Goal: Find specific page/section: Find specific page/section

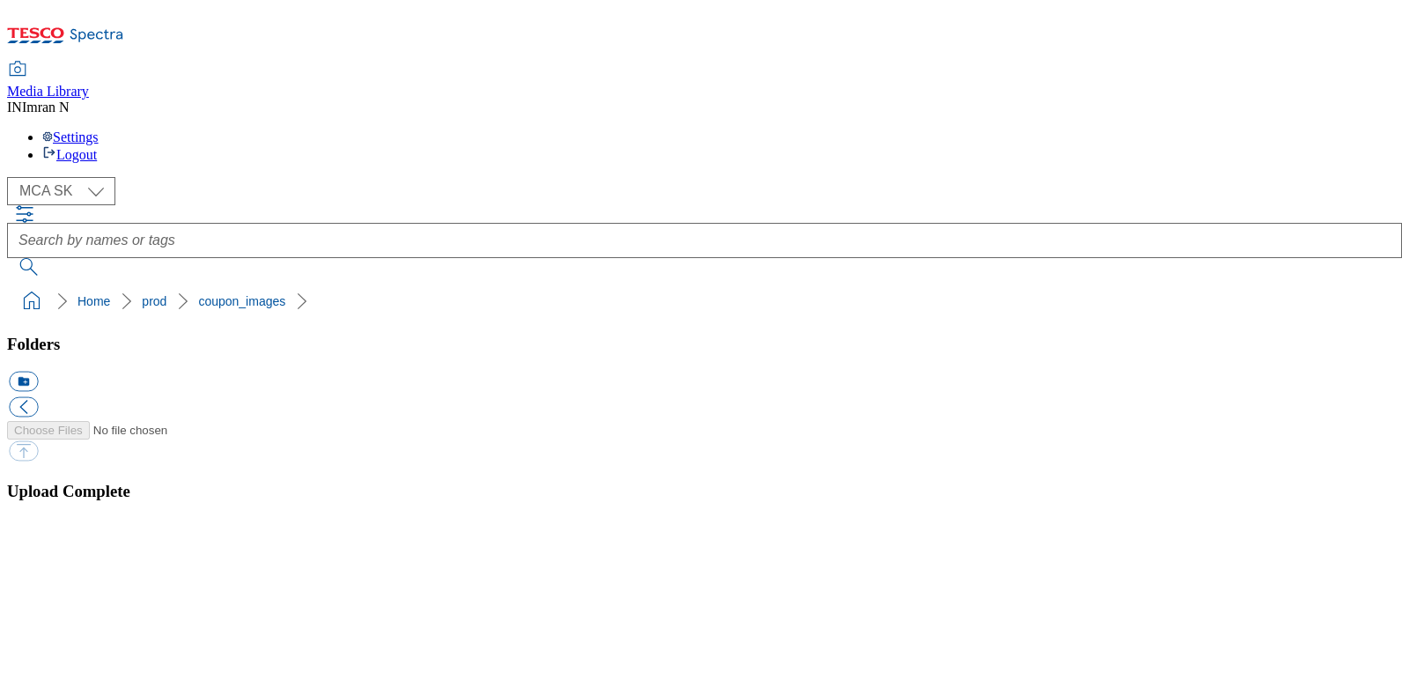
select select "flare-mca-sk"
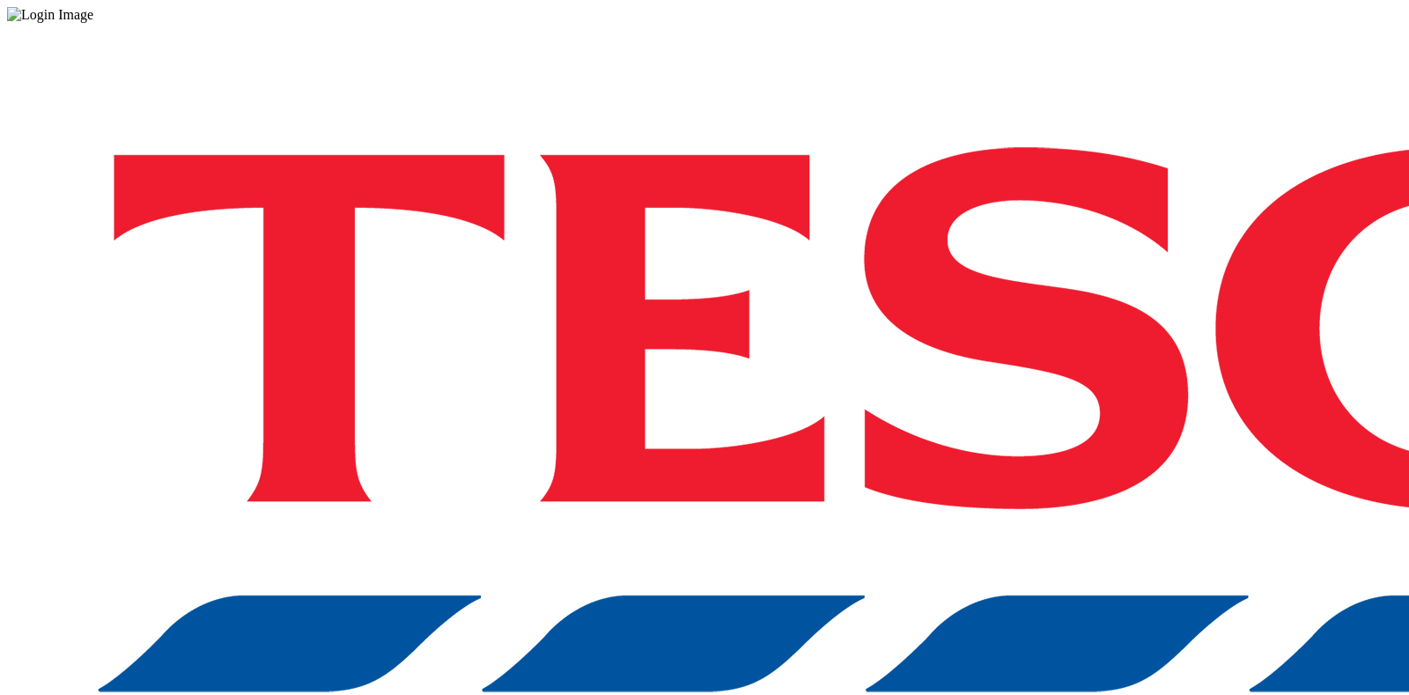
click at [1031, 437] on div "Log in to the Spectra’s dashboard using Tesco’s credentials. If you don’t have …" at bounding box center [704, 460] width 1395 height 875
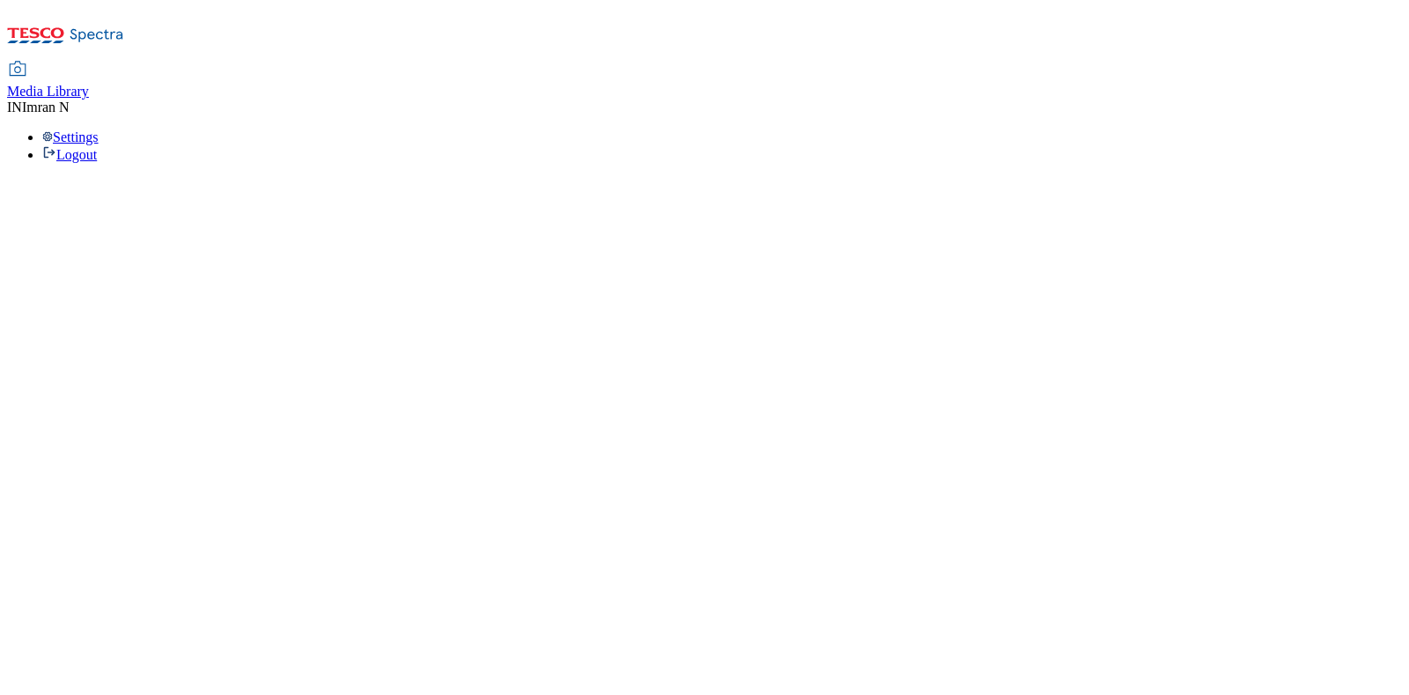
select select "flare-mca-sk"
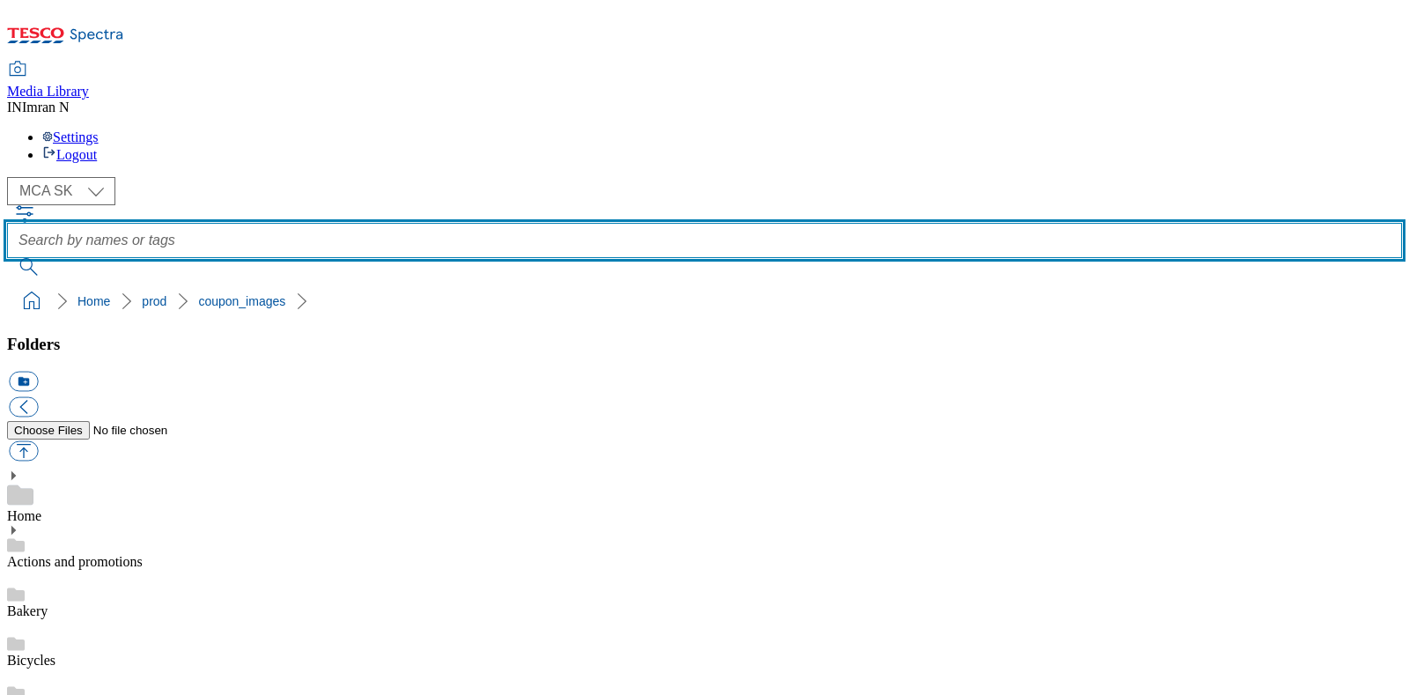
click at [673, 223] on input "text" at bounding box center [704, 240] width 1395 height 35
type input "B90"
click at [7, 258] on button "submit" at bounding box center [30, 267] width 46 height 18
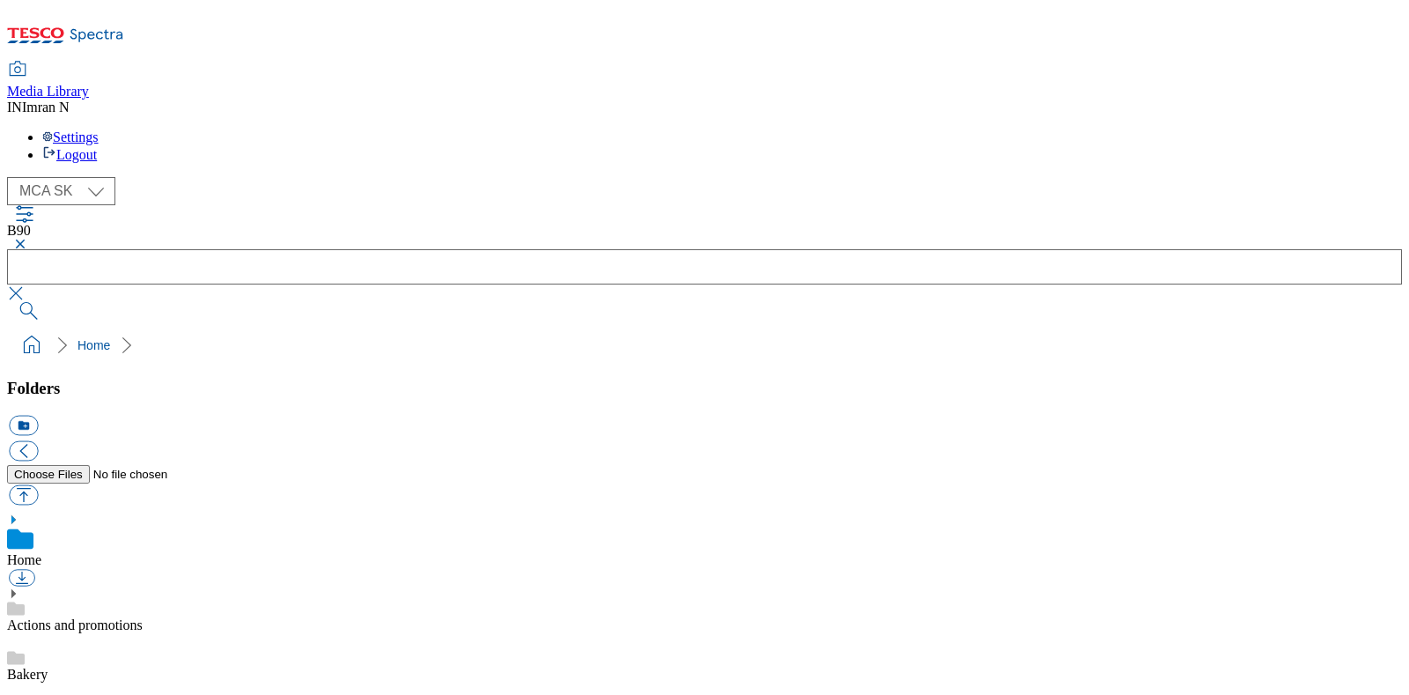
click at [28, 239] on button "button" at bounding box center [17, 244] width 21 height 11
